Goal: Check status

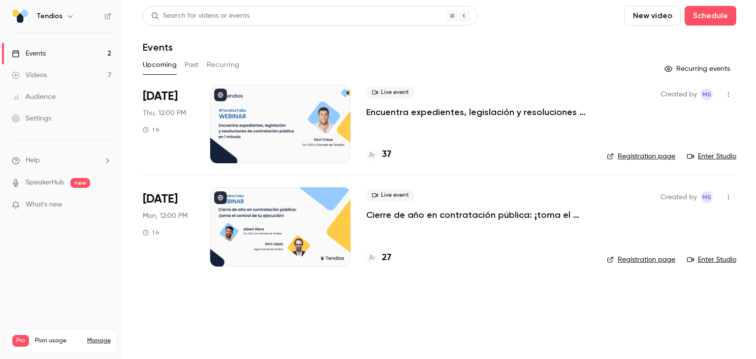
drag, startPoint x: 189, startPoint y: 66, endPoint x: 194, endPoint y: 69, distance: 5.3
click at [189, 66] on button "Past" at bounding box center [191, 65] width 14 height 16
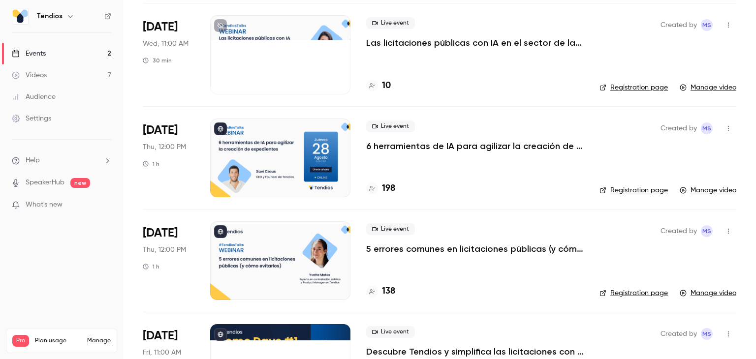
scroll to position [193, 0]
